Goal: Task Accomplishment & Management: Use online tool/utility

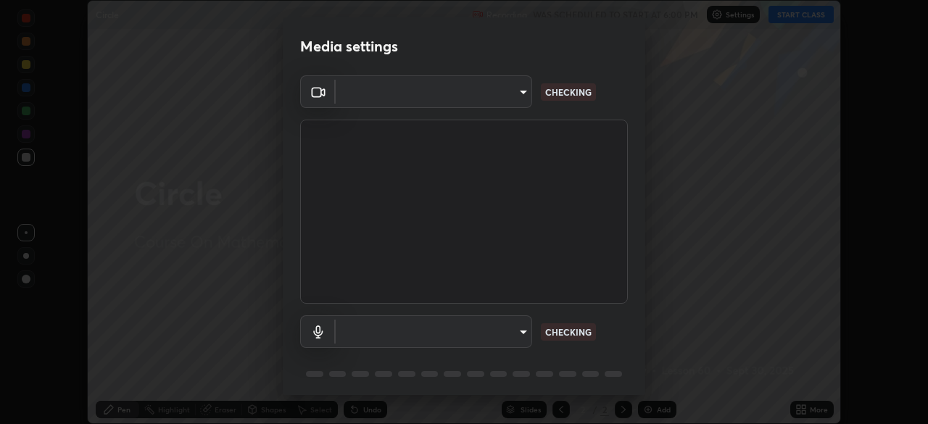
scroll to position [424, 928]
type input "192ca90c523cfdd937e4a0725d4108824b1e1e1832b9bb322643ae2a7bf66a5a"
click at [389, 330] on body "Erase all Circle Recording WAS SCHEDULED TO START AT 6:00 PM Settings START CLA…" at bounding box center [464, 212] width 928 height 424
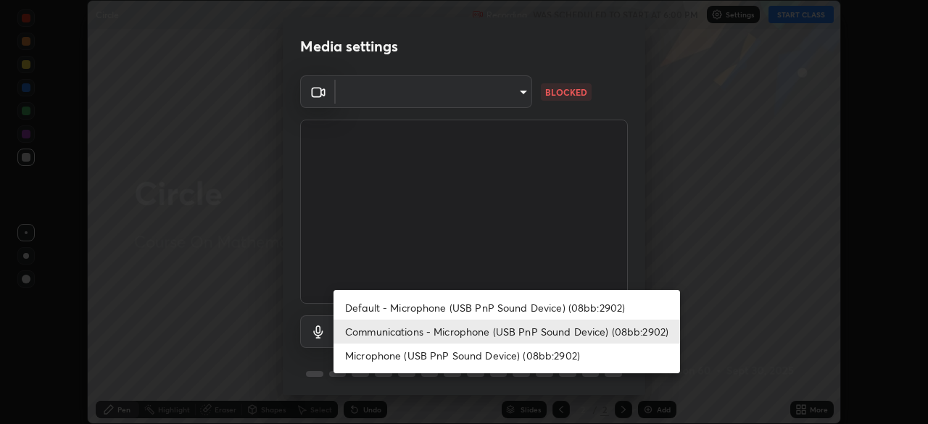
click at [372, 360] on li "Microphone (USB PnP Sound Device) (08bb:2902)" at bounding box center [506, 355] width 346 height 24
type input "a8c486aa8ee89e42c7d931fc383b983d44018841f0bda0c5e6947b143c499c2d"
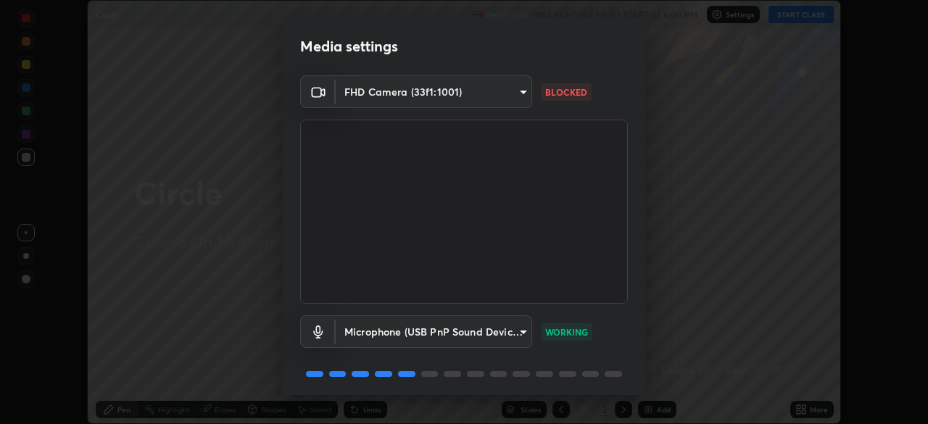
click at [400, 94] on body "Erase all Circle Recording WAS SCHEDULED TO START AT 6:00 PM Settings START CLA…" at bounding box center [464, 212] width 928 height 424
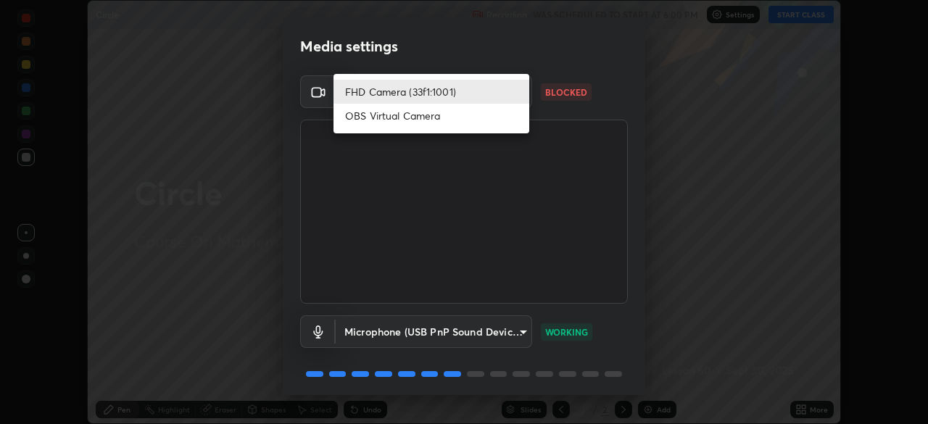
click at [396, 93] on li "FHD Camera (33f1:1001)" at bounding box center [431, 92] width 196 height 24
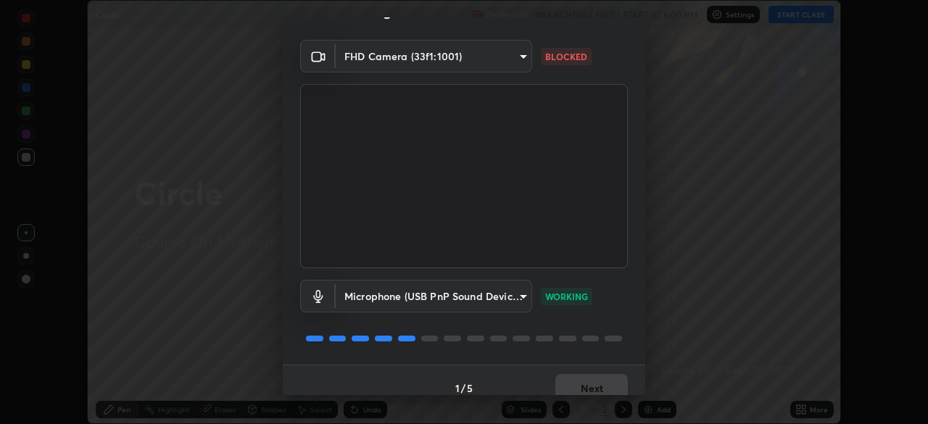
scroll to position [51, 0]
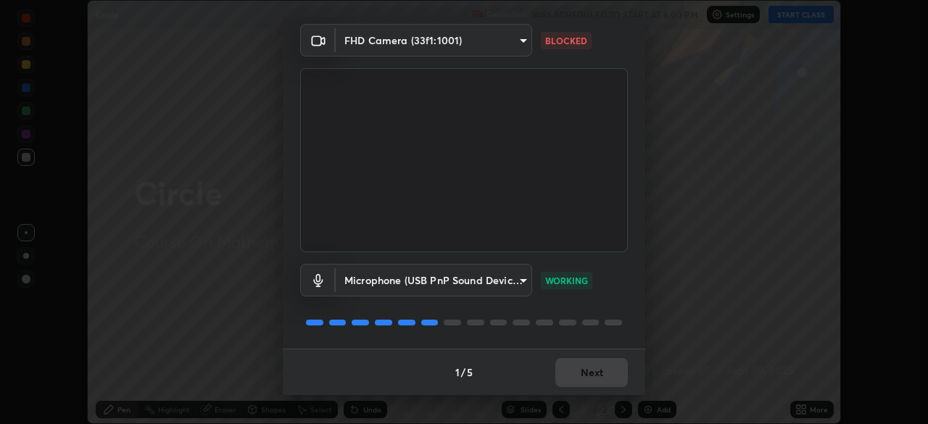
click at [470, 43] on body "Erase all Circle Recording WAS SCHEDULED TO START AT 6:00 PM Settings START CLA…" at bounding box center [464, 212] width 928 height 424
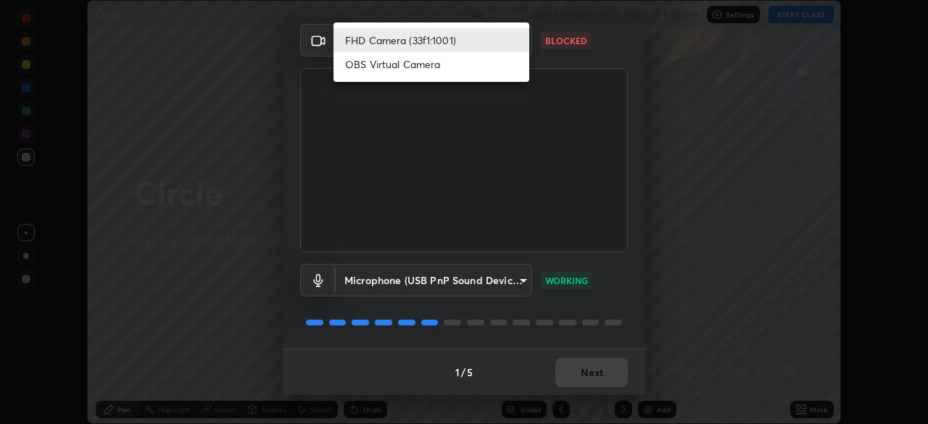
click at [432, 67] on li "OBS Virtual Camera" at bounding box center [431, 64] width 196 height 24
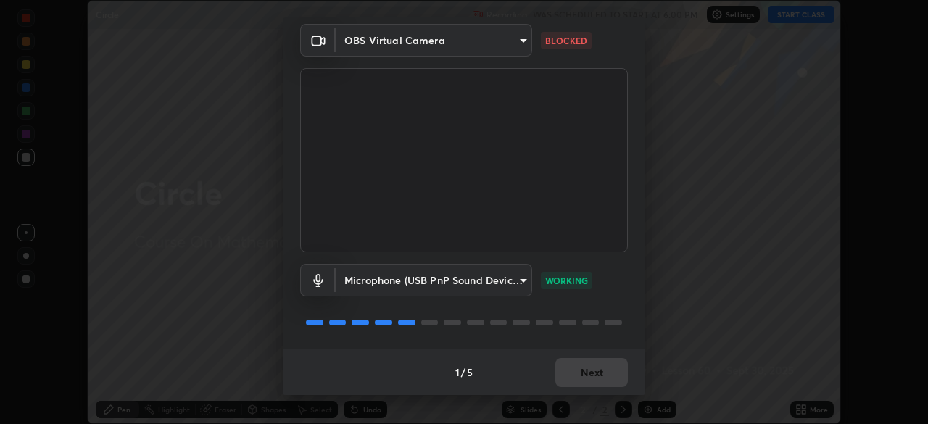
click at [454, 43] on body "Erase all Circle Recording WAS SCHEDULED TO START AT 6:00 PM Settings START CLA…" at bounding box center [464, 212] width 928 height 424
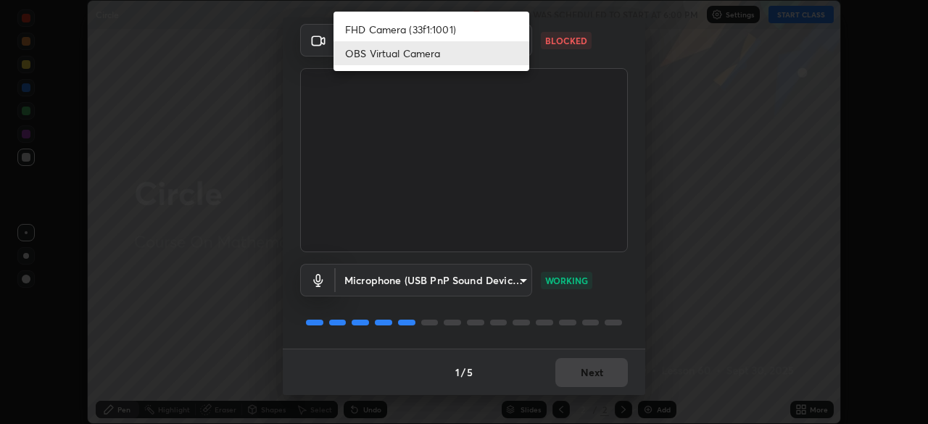
click at [409, 29] on li "FHD Camera (33f1:1001)" at bounding box center [431, 29] width 196 height 24
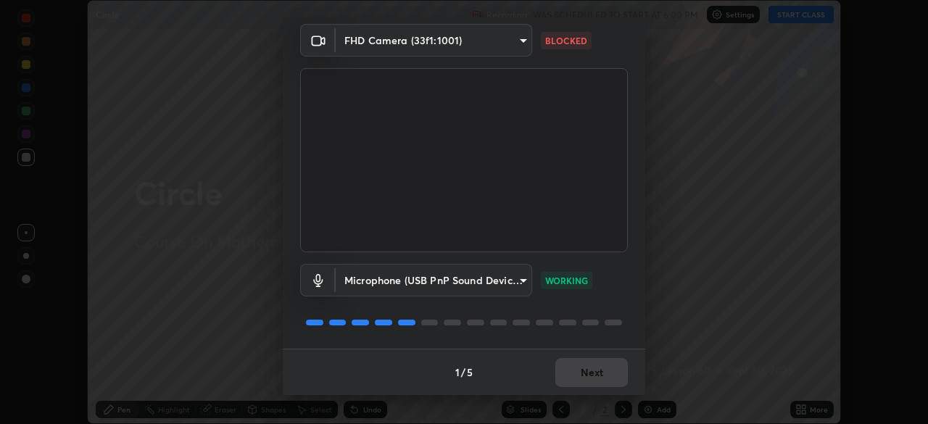
type input "192ca90c523cfdd937e4a0725d4108824b1e1e1832b9bb322643ae2a7bf66a5a"
click at [591, 374] on button "Next" at bounding box center [591, 372] width 72 height 29
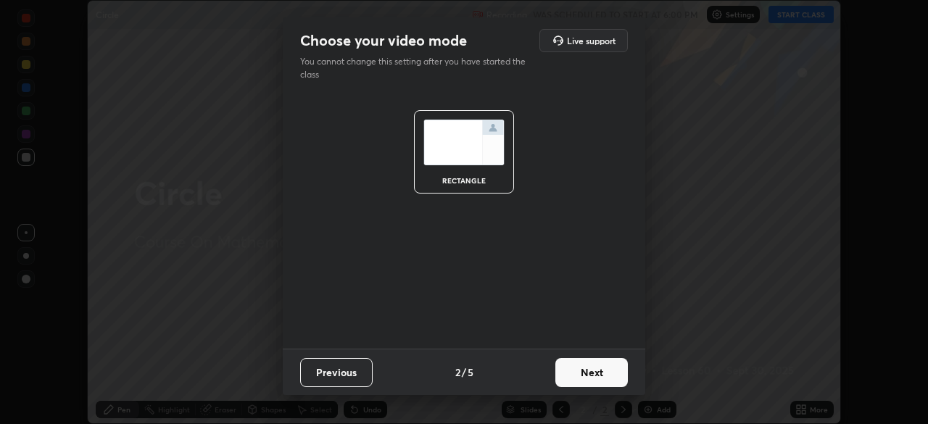
scroll to position [0, 0]
click at [591, 375] on button "Next" at bounding box center [591, 372] width 72 height 29
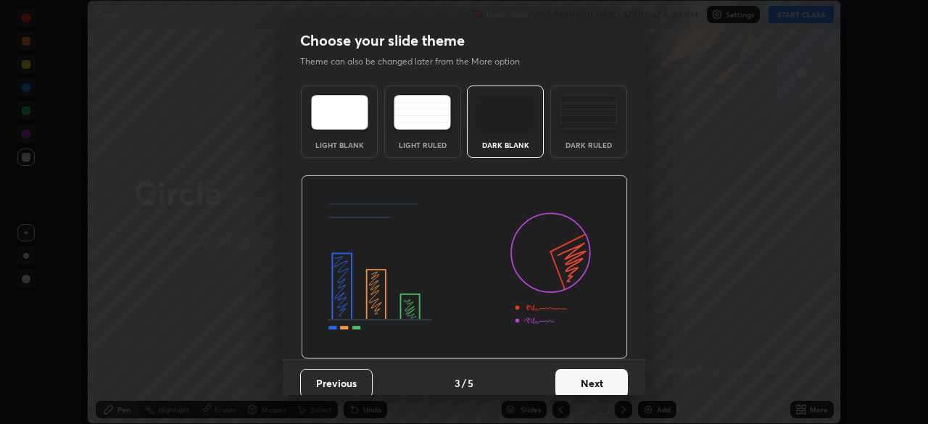
click at [594, 371] on button "Next" at bounding box center [591, 383] width 72 height 29
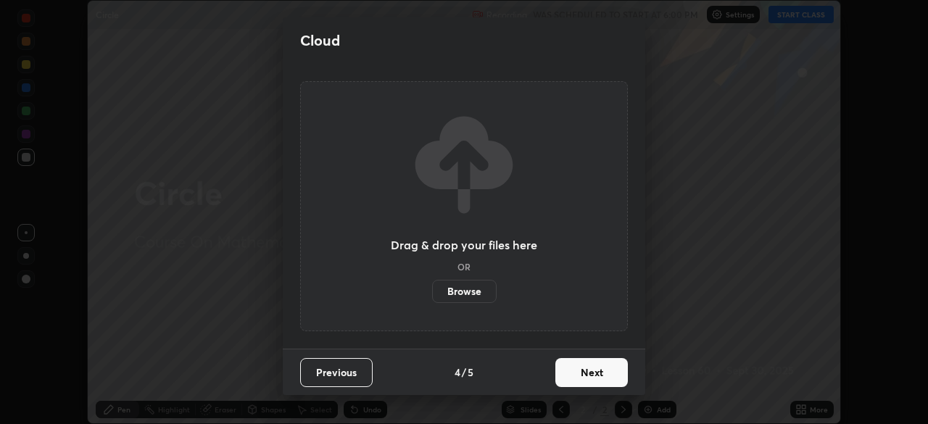
click at [594, 374] on button "Next" at bounding box center [591, 372] width 72 height 29
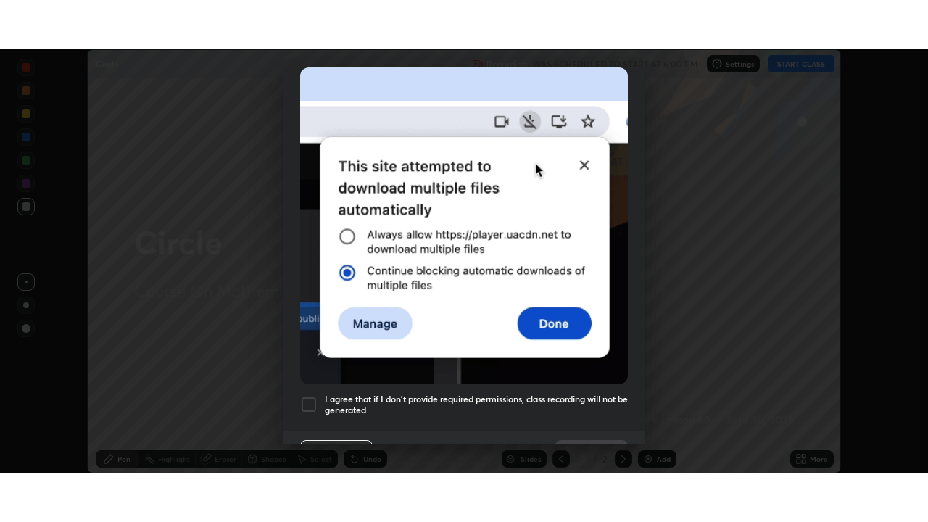
scroll to position [347, 0]
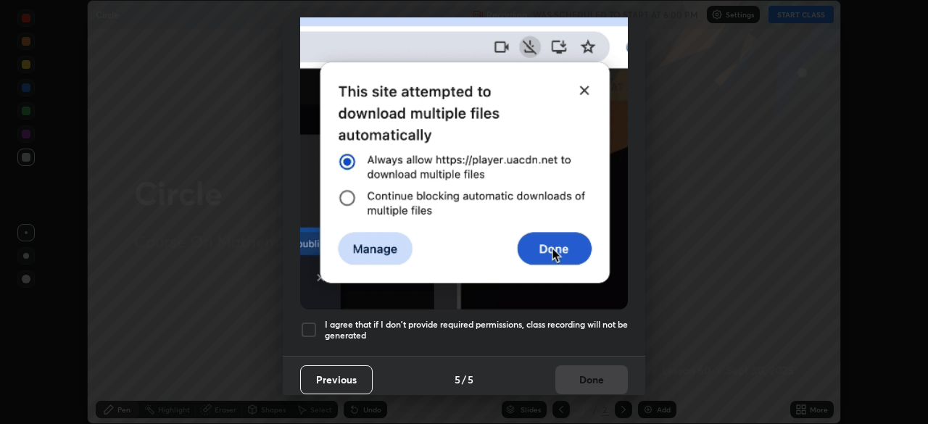
click at [315, 322] on div at bounding box center [308, 329] width 17 height 17
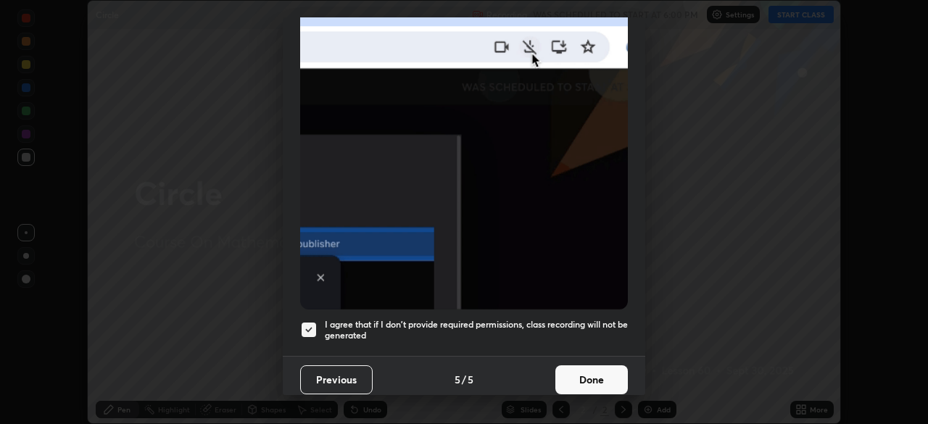
click at [593, 372] on button "Done" at bounding box center [591, 379] width 72 height 29
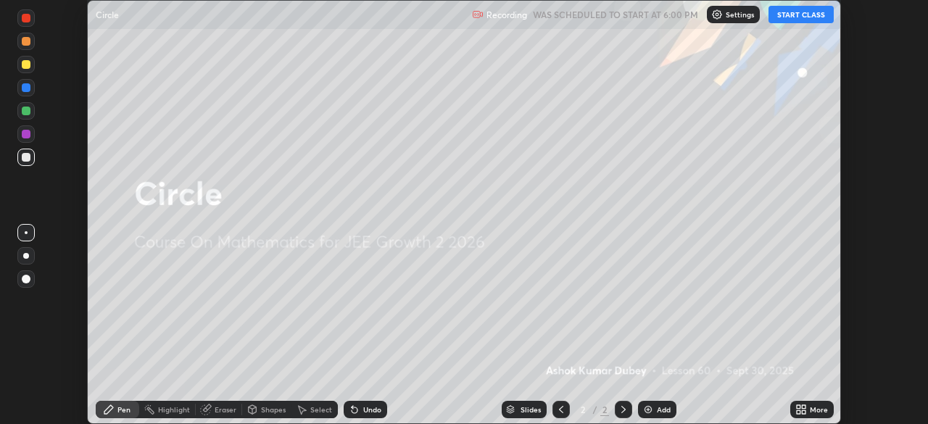
click at [792, 14] on button "START CLASS" at bounding box center [800, 14] width 65 height 17
click at [820, 411] on div "More" at bounding box center [818, 409] width 18 height 7
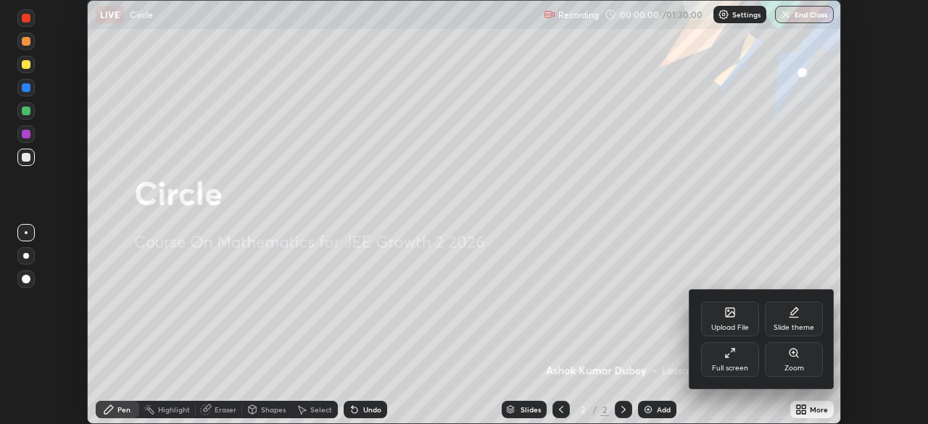
click at [733, 365] on div "Full screen" at bounding box center [730, 368] width 36 height 7
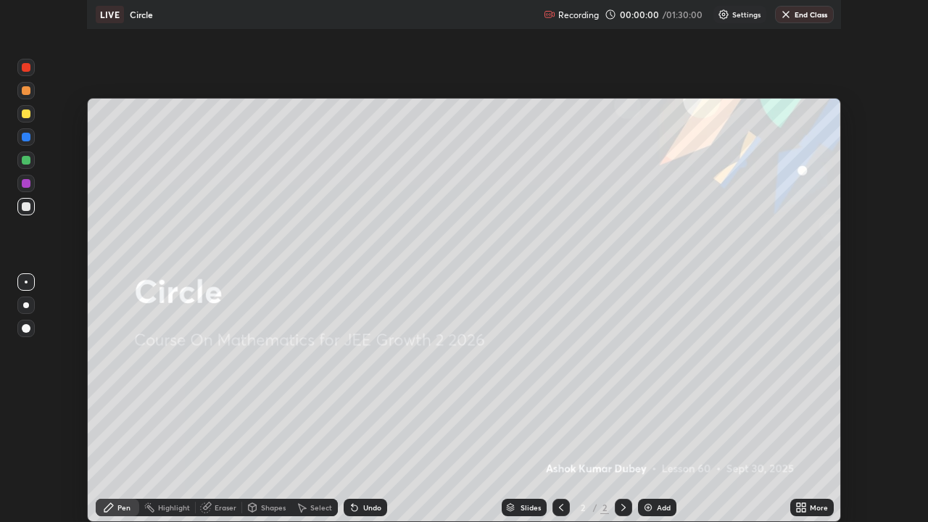
scroll to position [522, 928]
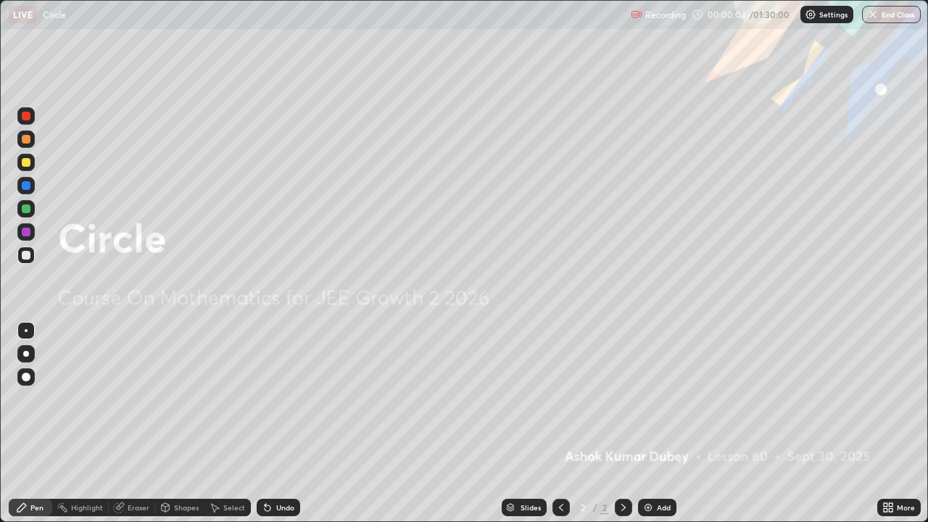
click at [622, 423] on icon at bounding box center [623, 507] width 12 height 12
click at [648, 423] on img at bounding box center [648, 507] width 12 height 12
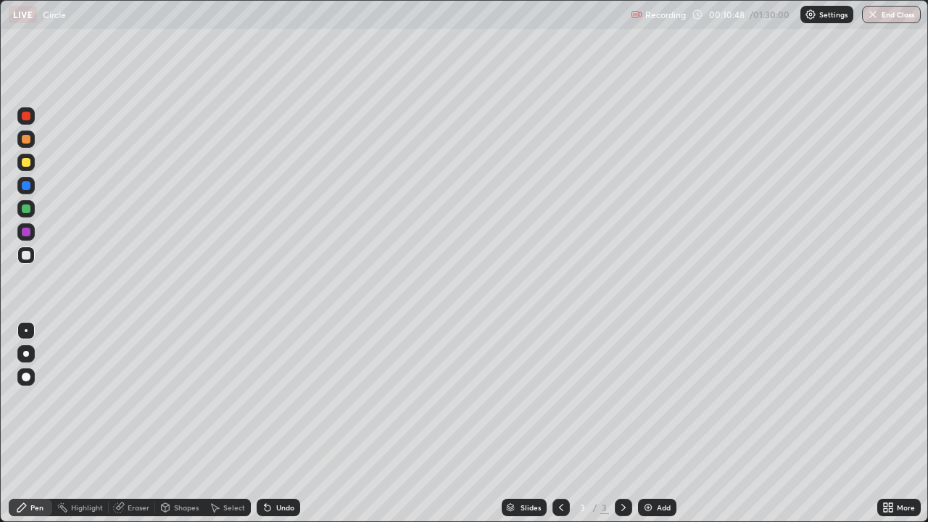
click at [622, 423] on icon at bounding box center [623, 507] width 12 height 12
click at [646, 423] on img at bounding box center [648, 507] width 12 height 12
click at [562, 423] on icon at bounding box center [561, 507] width 12 height 12
click at [620, 423] on icon at bounding box center [623, 507] width 12 height 12
click at [139, 423] on div "Eraser" at bounding box center [139, 507] width 22 height 7
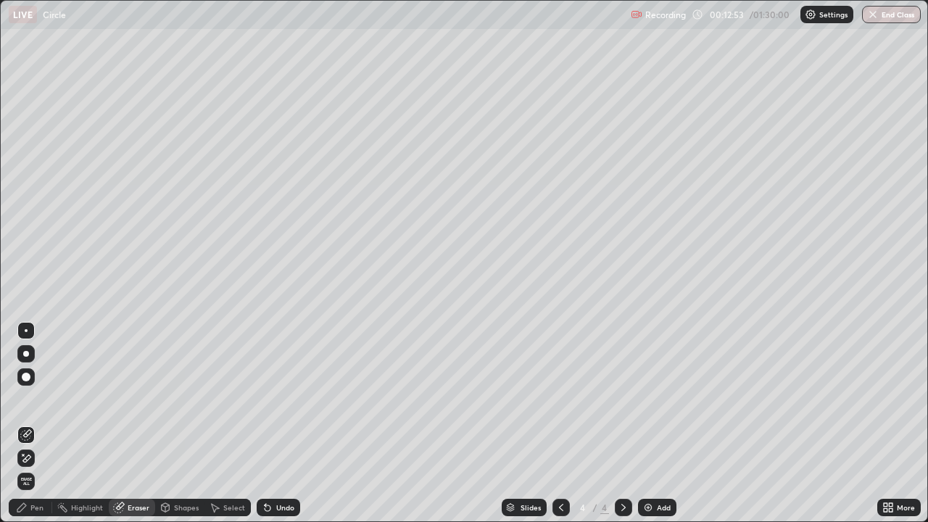
click at [41, 423] on div "Pen" at bounding box center [36, 507] width 13 height 7
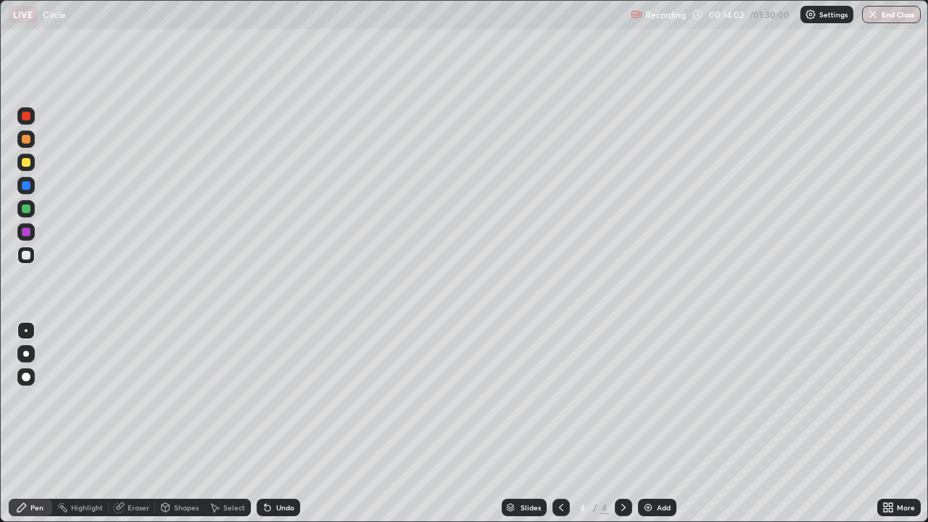
click at [628, 423] on div at bounding box center [623, 507] width 17 height 17
click at [648, 423] on img at bounding box center [648, 507] width 12 height 12
click at [29, 163] on div at bounding box center [26, 162] width 9 height 9
click at [23, 255] on div at bounding box center [26, 255] width 9 height 9
click at [138, 423] on div "Eraser" at bounding box center [139, 507] width 22 height 7
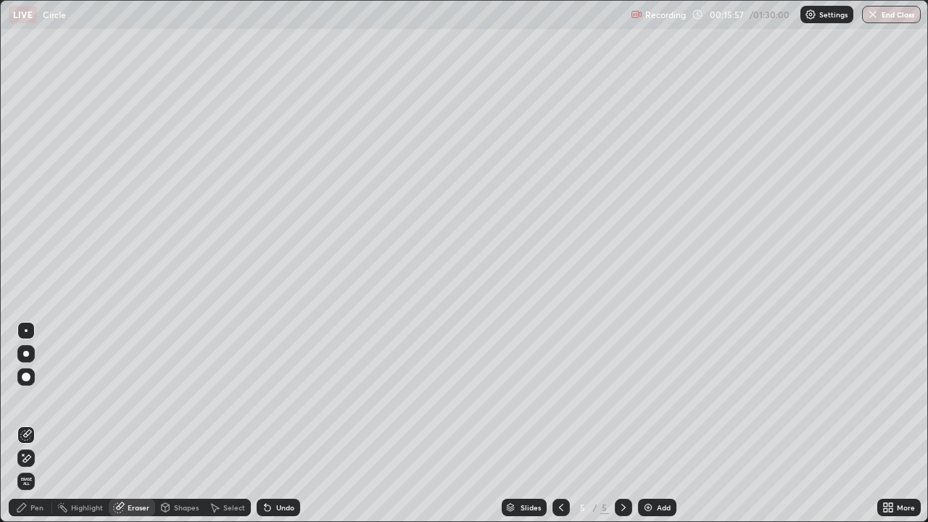
click at [43, 423] on div "Pen" at bounding box center [36, 507] width 13 height 7
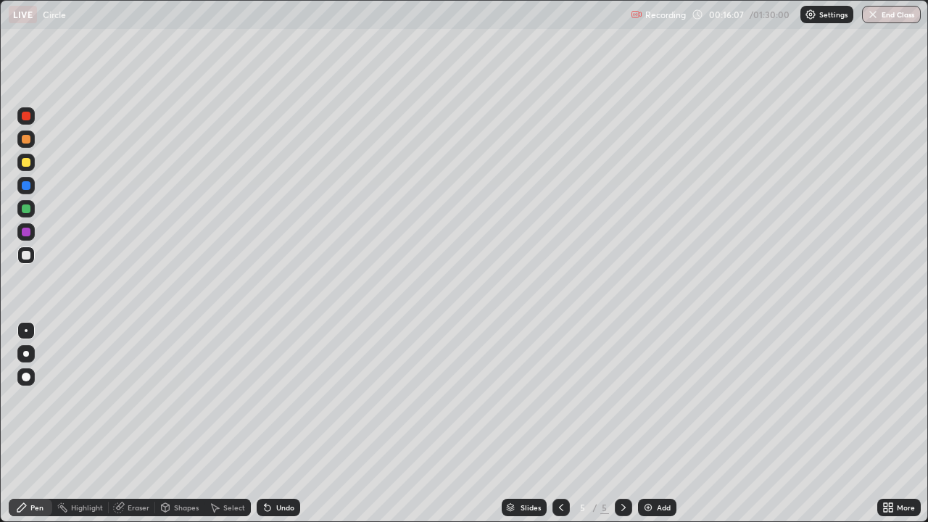
click at [141, 423] on div "Eraser" at bounding box center [139, 507] width 22 height 7
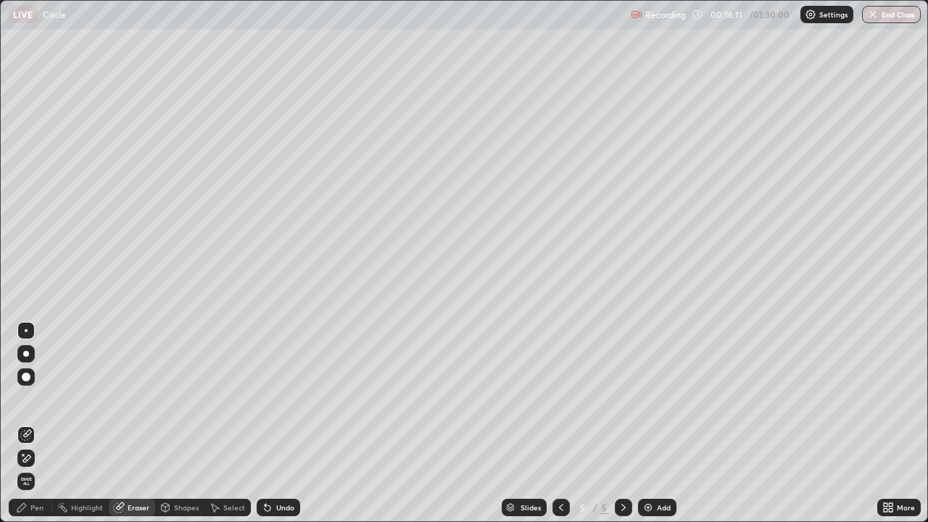
click at [38, 423] on div "Pen" at bounding box center [36, 507] width 13 height 7
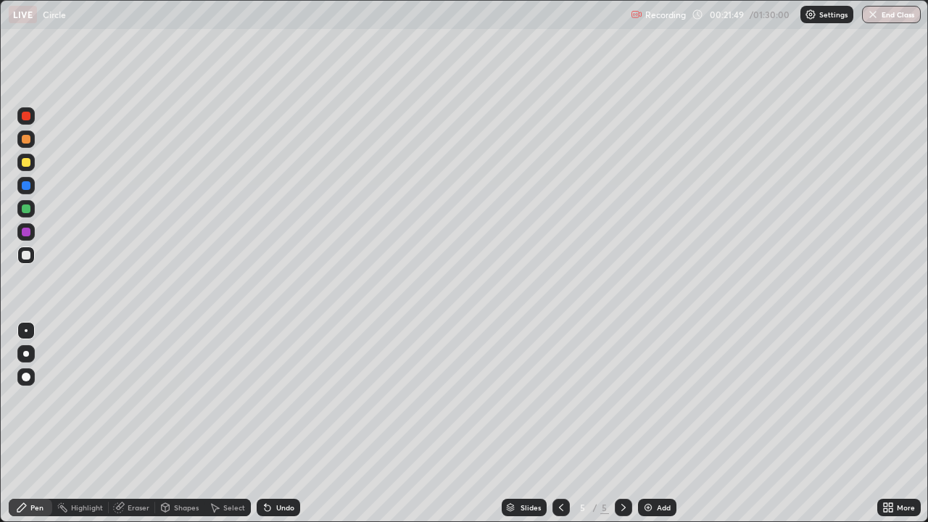
click at [622, 423] on icon at bounding box center [623, 507] width 12 height 12
click at [657, 423] on div "Add" at bounding box center [664, 507] width 14 height 7
click at [137, 423] on div "Eraser" at bounding box center [139, 507] width 22 height 7
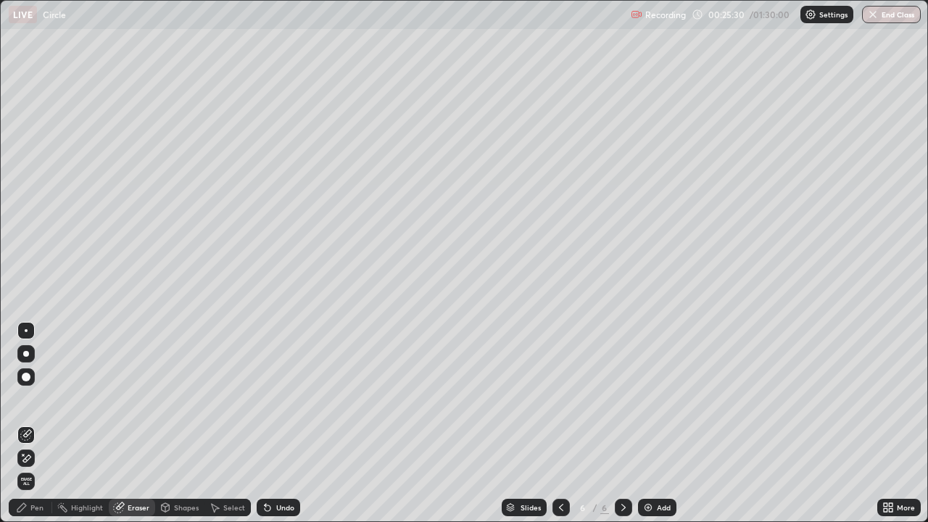
click at [39, 423] on div "Pen" at bounding box center [36, 507] width 13 height 7
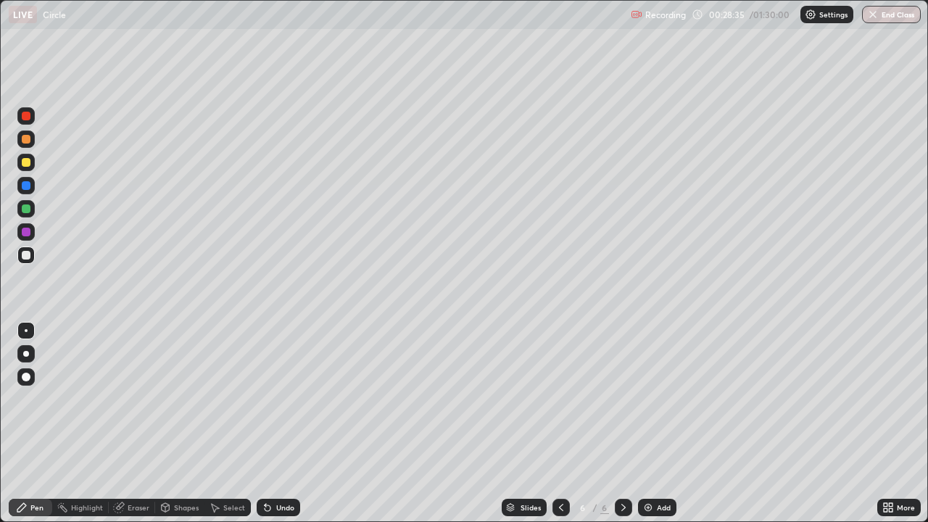
click at [644, 423] on img at bounding box center [648, 507] width 12 height 12
click at [31, 255] on div at bounding box center [25, 254] width 17 height 17
click at [24, 159] on div at bounding box center [26, 162] width 9 height 9
click at [143, 423] on div "Eraser" at bounding box center [139, 507] width 22 height 7
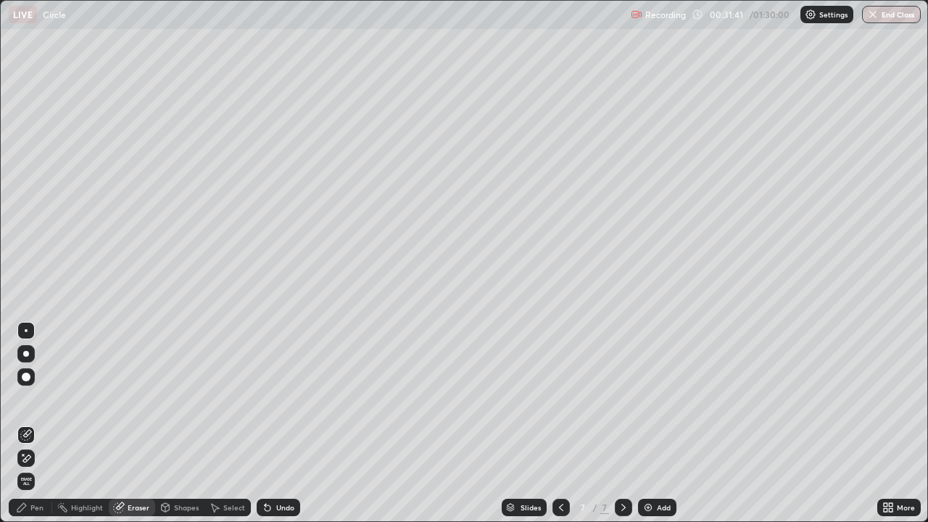
click at [41, 423] on div "Pen" at bounding box center [36, 507] width 13 height 7
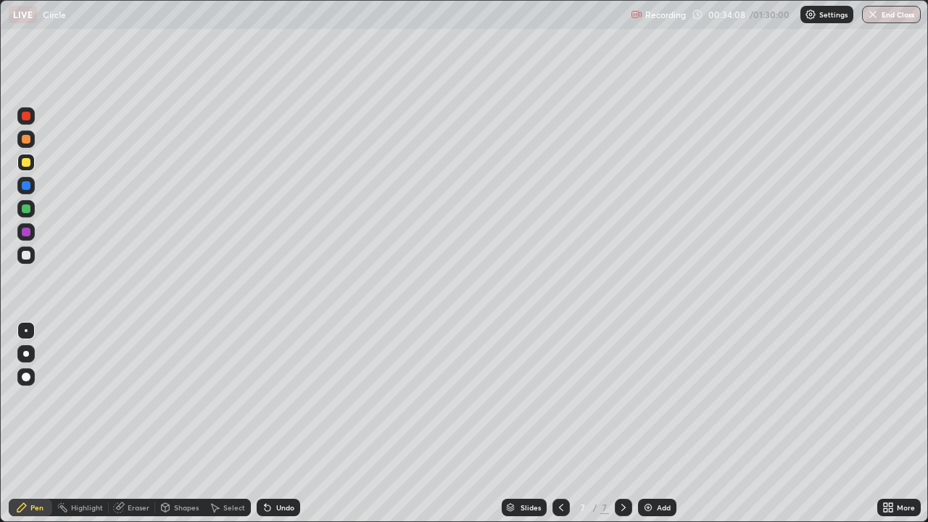
click at [624, 423] on icon at bounding box center [623, 507] width 12 height 12
click at [646, 423] on img at bounding box center [648, 507] width 12 height 12
click at [37, 228] on div at bounding box center [25, 231] width 23 height 23
click at [136, 423] on div "Eraser" at bounding box center [139, 507] width 22 height 7
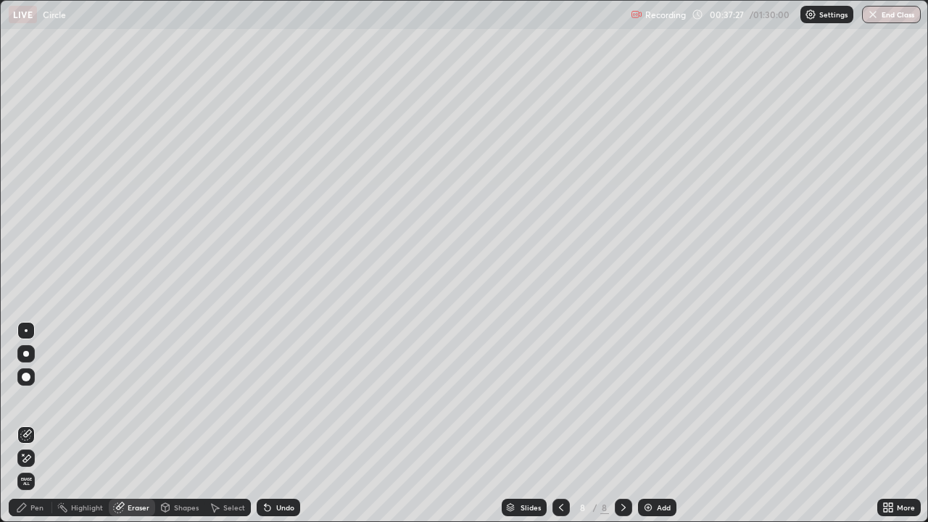
click at [34, 423] on div "Pen" at bounding box center [30, 507] width 43 height 17
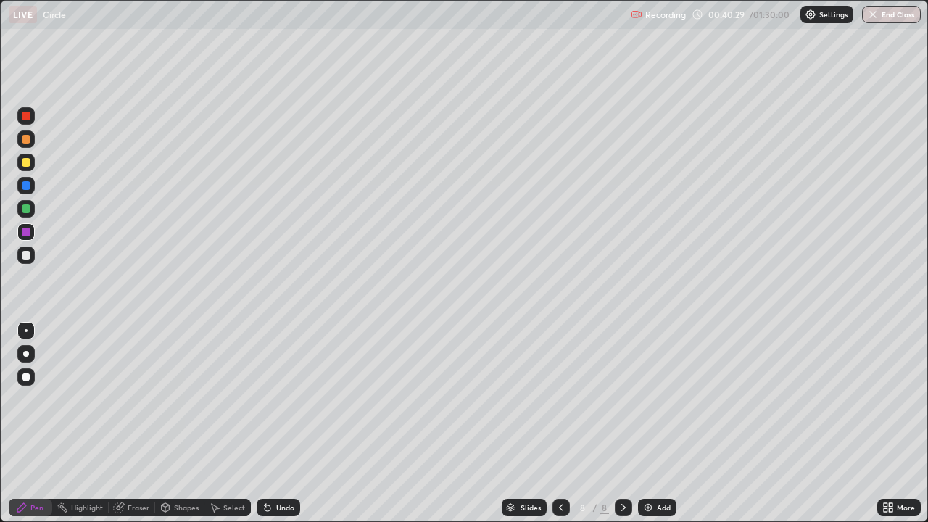
click at [25, 165] on div at bounding box center [26, 162] width 9 height 9
click at [25, 254] on div at bounding box center [26, 255] width 9 height 9
click at [630, 423] on div at bounding box center [623, 507] width 17 height 17
click at [646, 423] on img at bounding box center [648, 507] width 12 height 12
click at [29, 256] on div at bounding box center [26, 255] width 9 height 9
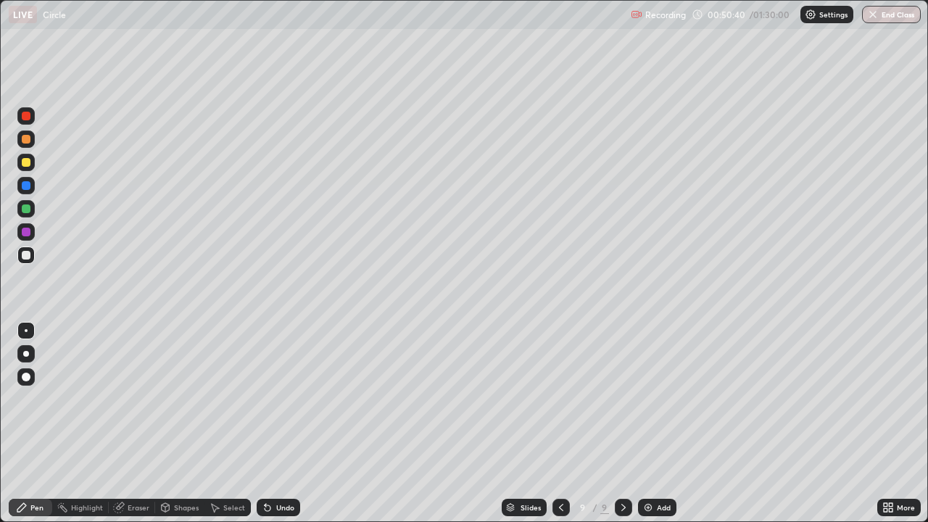
click at [622, 423] on icon at bounding box center [623, 507] width 12 height 12
click at [646, 423] on div "Add" at bounding box center [657, 507] width 38 height 17
click at [270, 423] on div "Undo" at bounding box center [278, 507] width 43 height 17
click at [32, 254] on div at bounding box center [25, 254] width 17 height 17
click at [28, 164] on div at bounding box center [26, 162] width 9 height 9
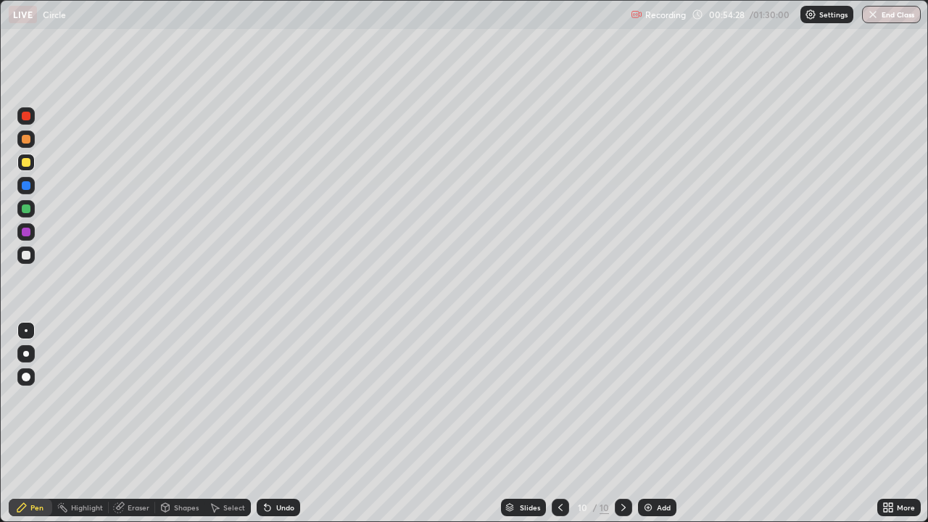
click at [141, 423] on div "Eraser" at bounding box center [139, 507] width 22 height 7
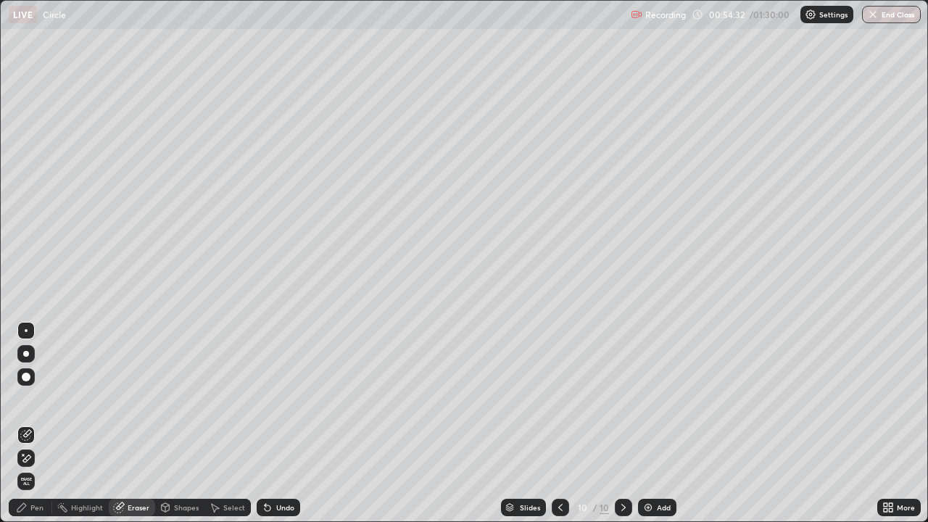
click at [49, 423] on div "Pen" at bounding box center [30, 507] width 43 height 17
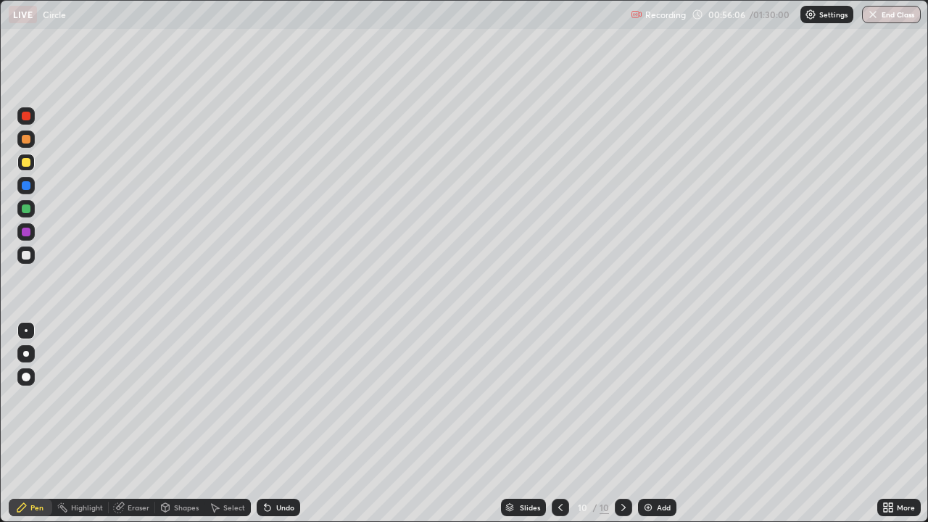
click at [623, 423] on icon at bounding box center [623, 507] width 4 height 7
click at [649, 423] on img at bounding box center [648, 507] width 12 height 12
click at [28, 254] on div at bounding box center [26, 255] width 9 height 9
click at [25, 162] on div at bounding box center [26, 162] width 9 height 9
click at [623, 423] on icon at bounding box center [623, 507] width 12 height 12
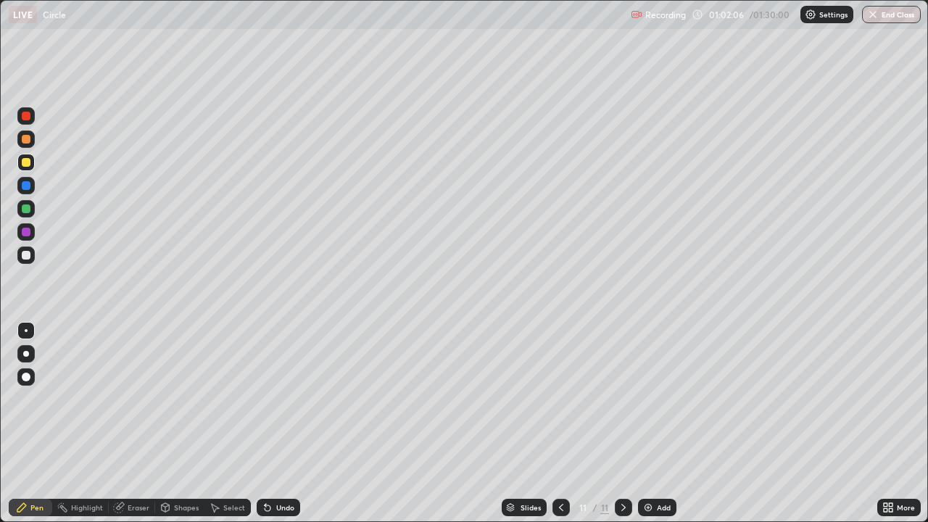
click at [650, 423] on img at bounding box center [648, 507] width 12 height 12
click at [26, 208] on div at bounding box center [26, 208] width 9 height 9
click at [33, 423] on div "Pen" at bounding box center [36, 507] width 13 height 7
click at [28, 256] on div at bounding box center [26, 255] width 9 height 9
click at [33, 231] on div at bounding box center [25, 231] width 17 height 17
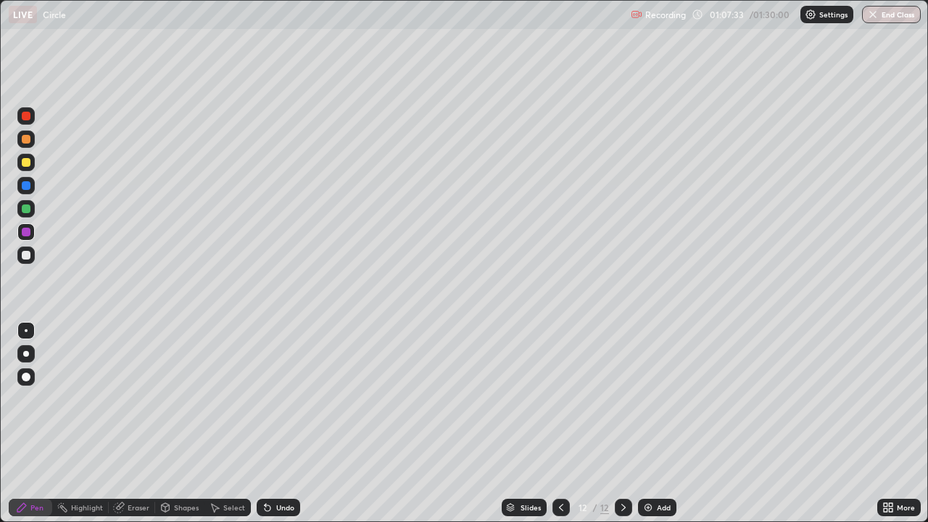
click at [623, 423] on icon at bounding box center [623, 507] width 12 height 12
click at [644, 423] on img at bounding box center [648, 507] width 12 height 12
click at [28, 255] on div at bounding box center [26, 255] width 9 height 9
click at [558, 423] on icon at bounding box center [561, 507] width 12 height 12
click at [622, 423] on icon at bounding box center [623, 507] width 12 height 12
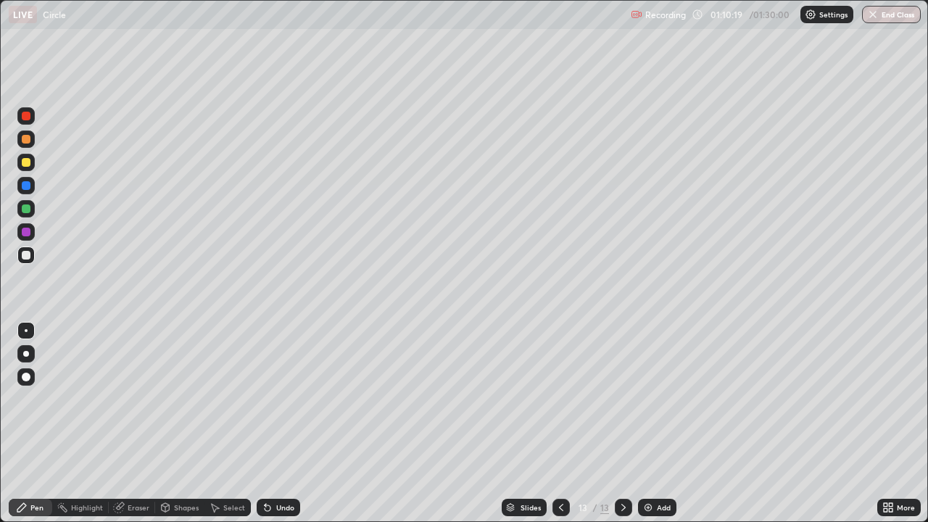
click at [648, 423] on img at bounding box center [648, 507] width 12 height 12
click at [622, 423] on icon at bounding box center [623, 507] width 12 height 12
click at [649, 423] on img at bounding box center [648, 507] width 12 height 12
click at [28, 160] on div at bounding box center [26, 162] width 9 height 9
click at [27, 256] on div at bounding box center [26, 255] width 9 height 9
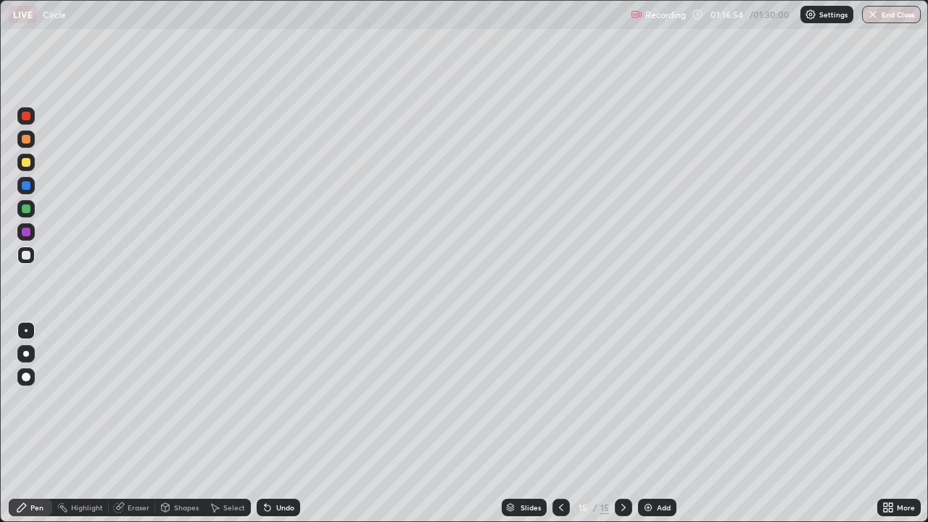
click at [25, 208] on div at bounding box center [26, 208] width 9 height 9
click at [622, 423] on icon at bounding box center [623, 507] width 12 height 12
click at [646, 423] on img at bounding box center [648, 507] width 12 height 12
click at [28, 164] on div at bounding box center [26, 162] width 9 height 9
click at [895, 12] on button "End Class" at bounding box center [891, 14] width 57 height 17
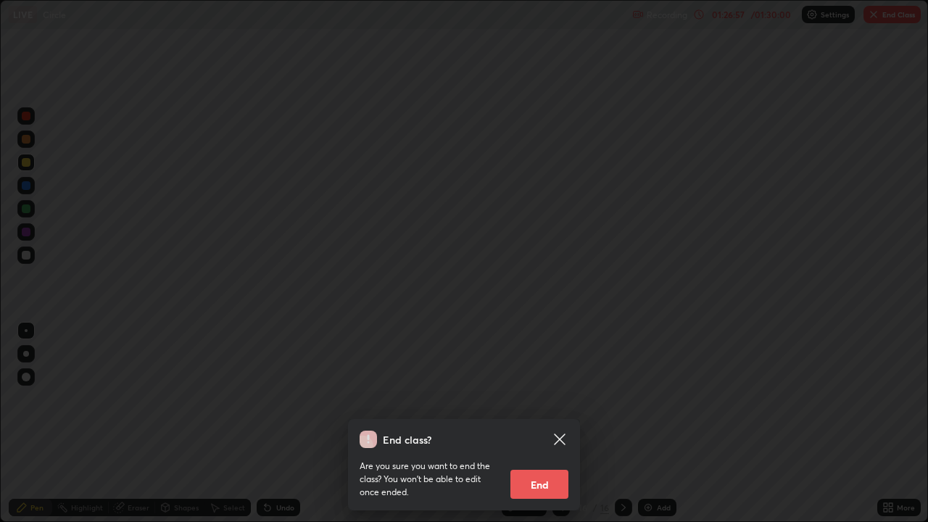
click at [540, 423] on button "End" at bounding box center [539, 484] width 58 height 29
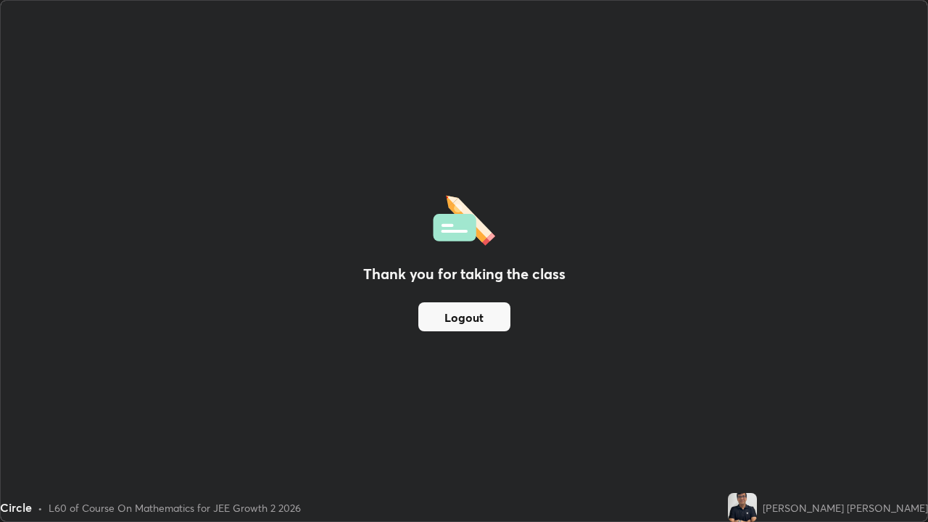
click at [479, 311] on button "Logout" at bounding box center [464, 316] width 92 height 29
